Goal: Use online tool/utility: Utilize a website feature to perform a specific function

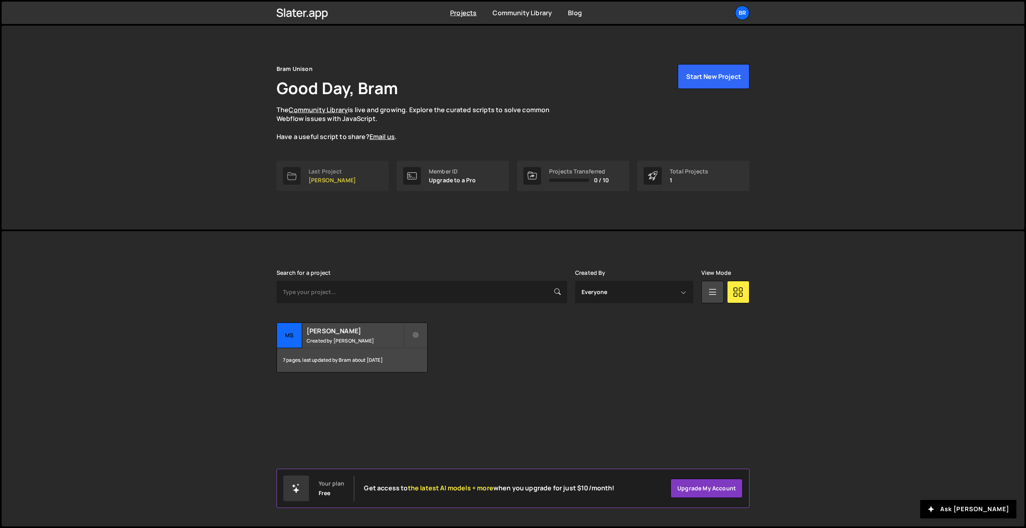
click at [324, 174] on div "Last Project" at bounding box center [332, 171] width 47 height 6
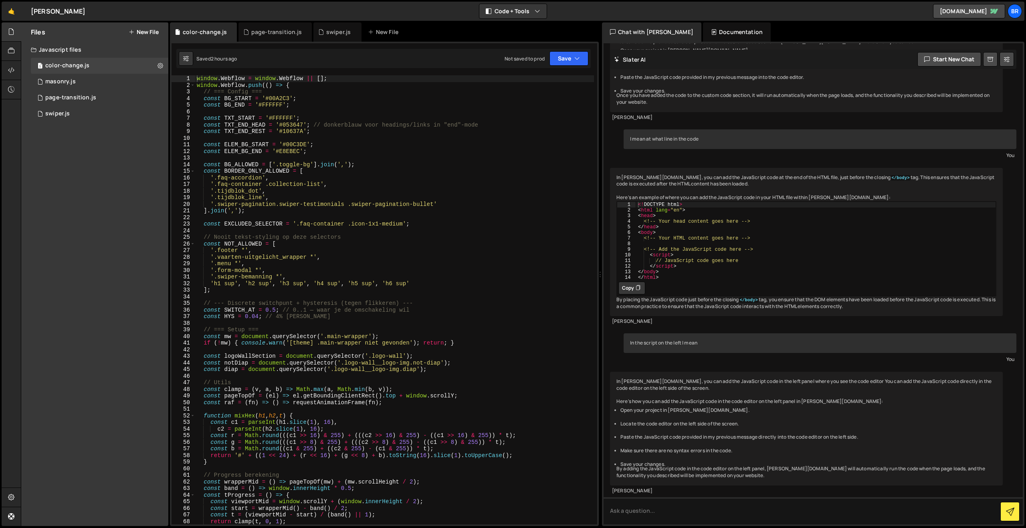
scroll to position [1262, 0]
click at [83, 97] on div "page-transition.js" at bounding box center [70, 97] width 51 height 7
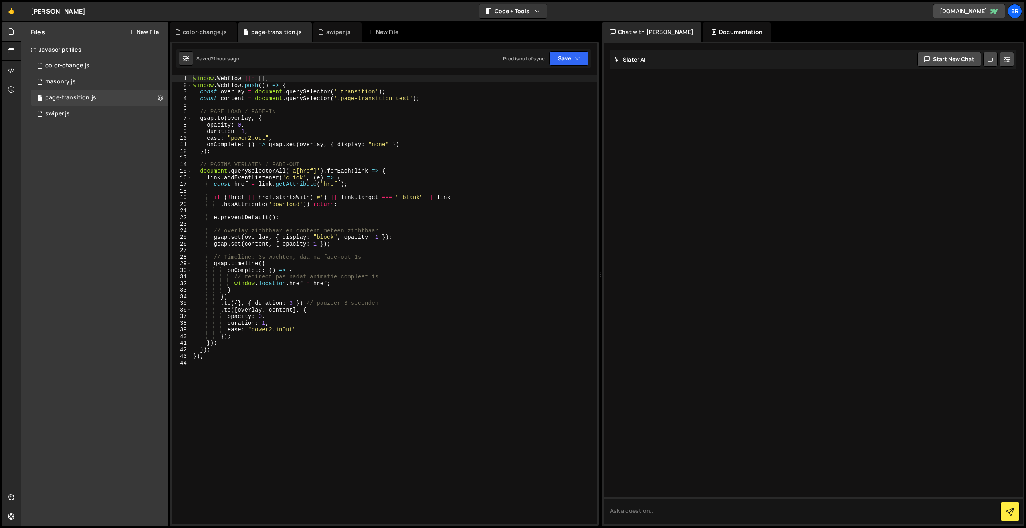
scroll to position [0, 0]
click at [293, 303] on div "window . Webflow ||= [ ] ; window . Webflow . push (( ) => { const overlay = do…" at bounding box center [395, 306] width 406 height 463
type textarea ".to({}, { duration: 1 }) // pauzeer 3 seconden"
click at [446, 404] on div "window . Webflow ||= [ ] ; window . Webflow . push (( ) => { const overlay = do…" at bounding box center [395, 306] width 406 height 463
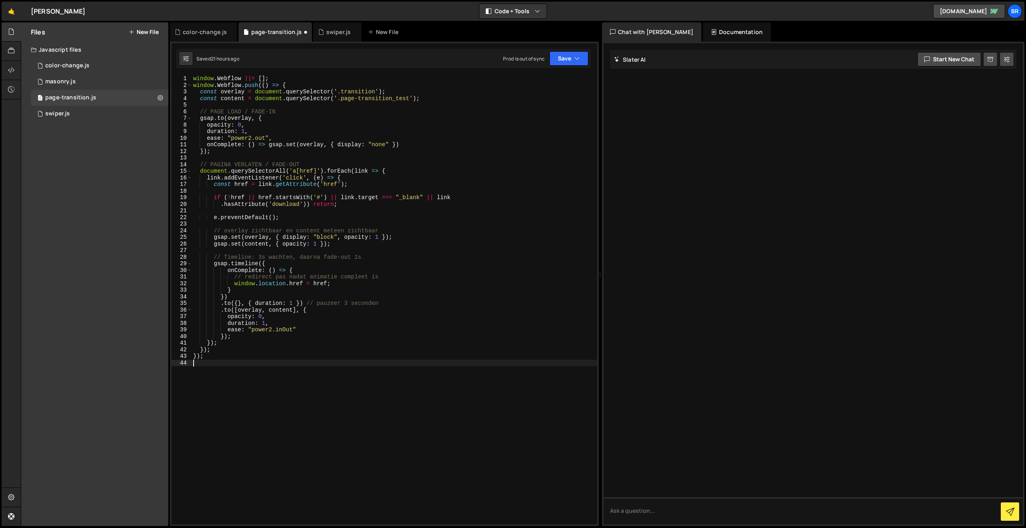
scroll to position [0, 0]
click at [567, 65] on button "Save" at bounding box center [569, 58] width 39 height 14
click at [550, 83] on div "Saved 21 hours ago" at bounding box center [541, 87] width 83 height 10
